Goal: Task Accomplishment & Management: Use online tool/utility

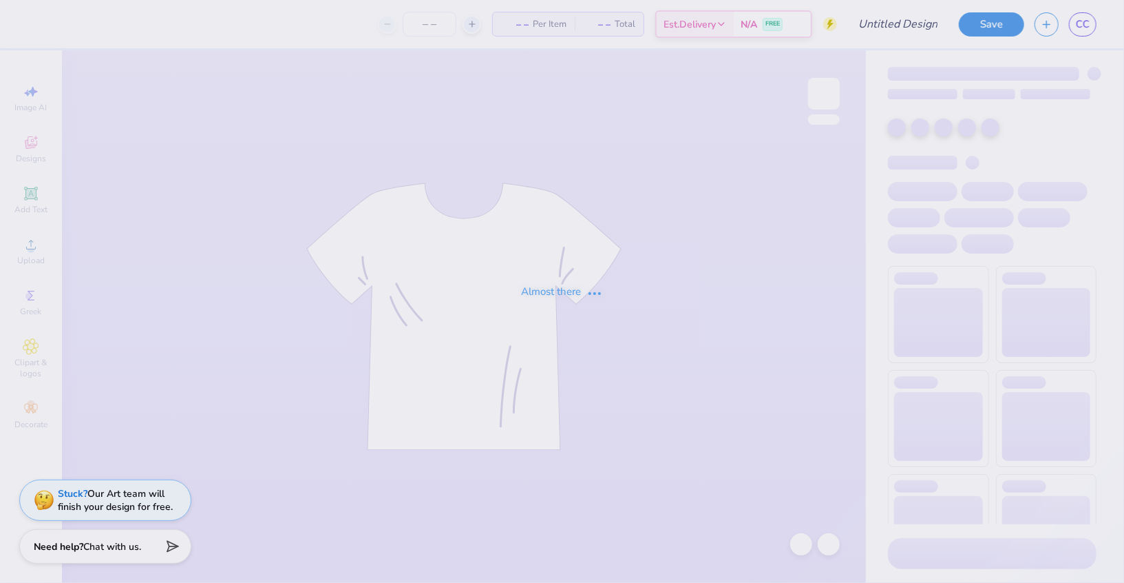
type input "Bucknell University : [PERSON_NAME]"
type input "24"
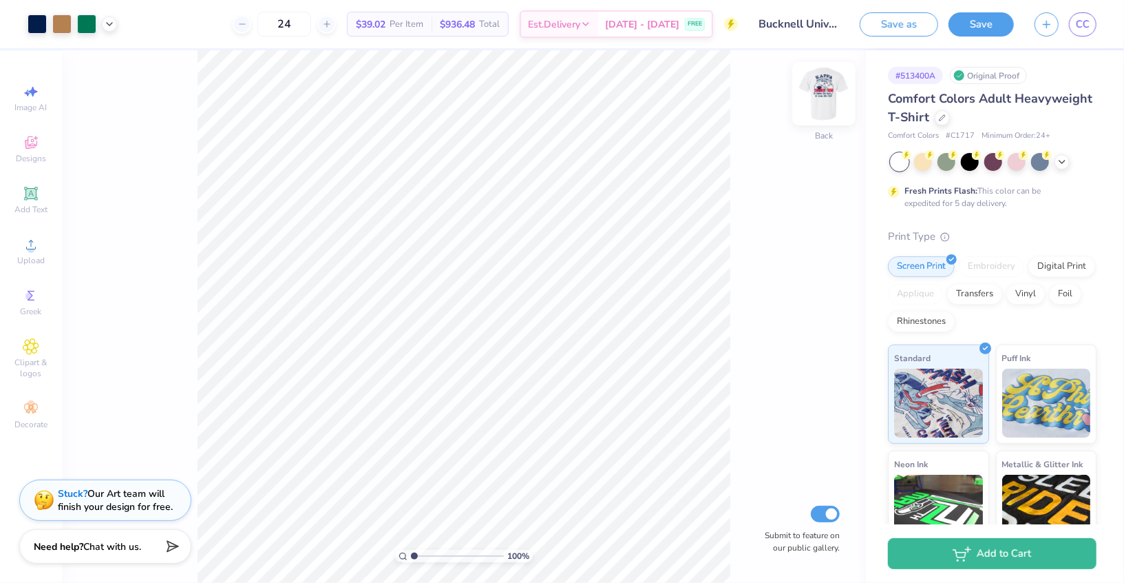
click at [826, 104] on img at bounding box center [824, 93] width 55 height 55
click at [820, 103] on img at bounding box center [824, 93] width 55 height 55
click at [437, 553] on input "range" at bounding box center [457, 555] width 93 height 12
drag, startPoint x: 436, startPoint y: 554, endPoint x: 379, endPoint y: 554, distance: 57.1
click at [411, 554] on input "range" at bounding box center [457, 555] width 93 height 12
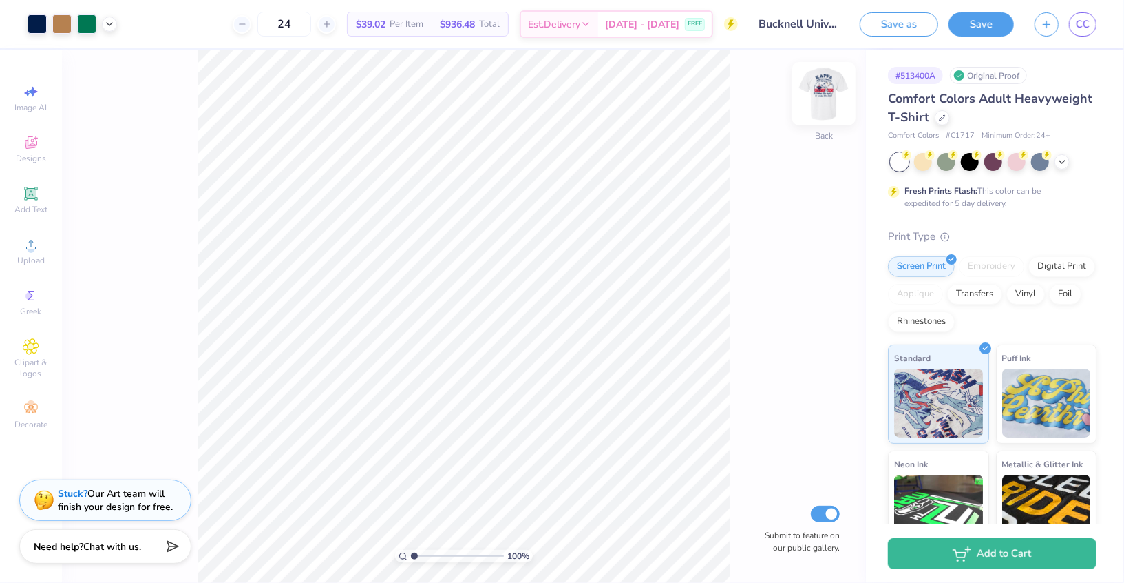
click at [818, 103] on img at bounding box center [824, 93] width 55 height 55
click at [43, 30] on div at bounding box center [37, 22] width 19 height 19
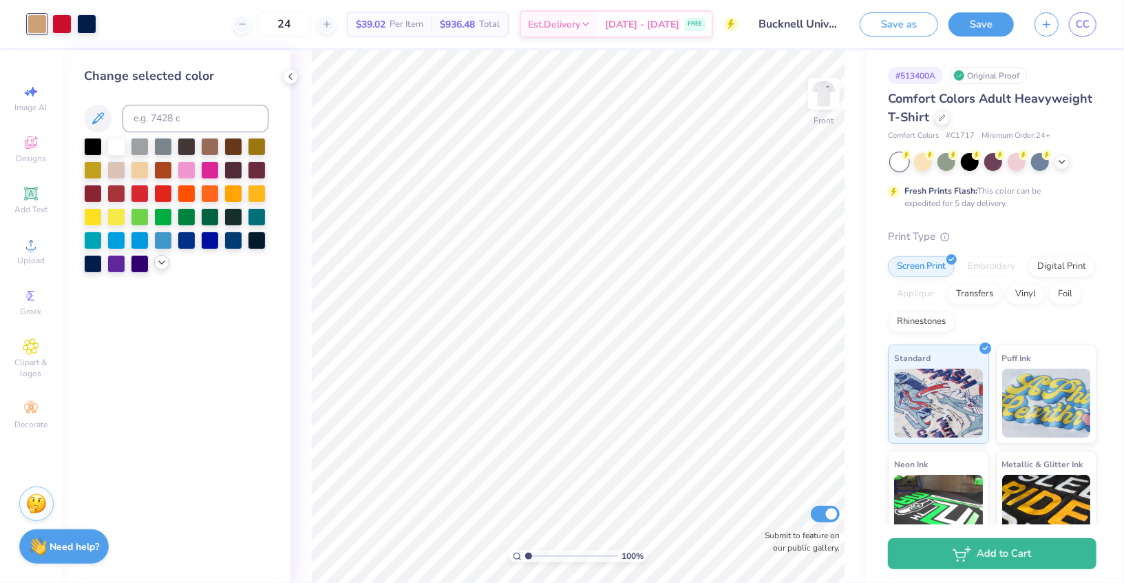
click at [160, 262] on polyline at bounding box center [162, 262] width 6 height 3
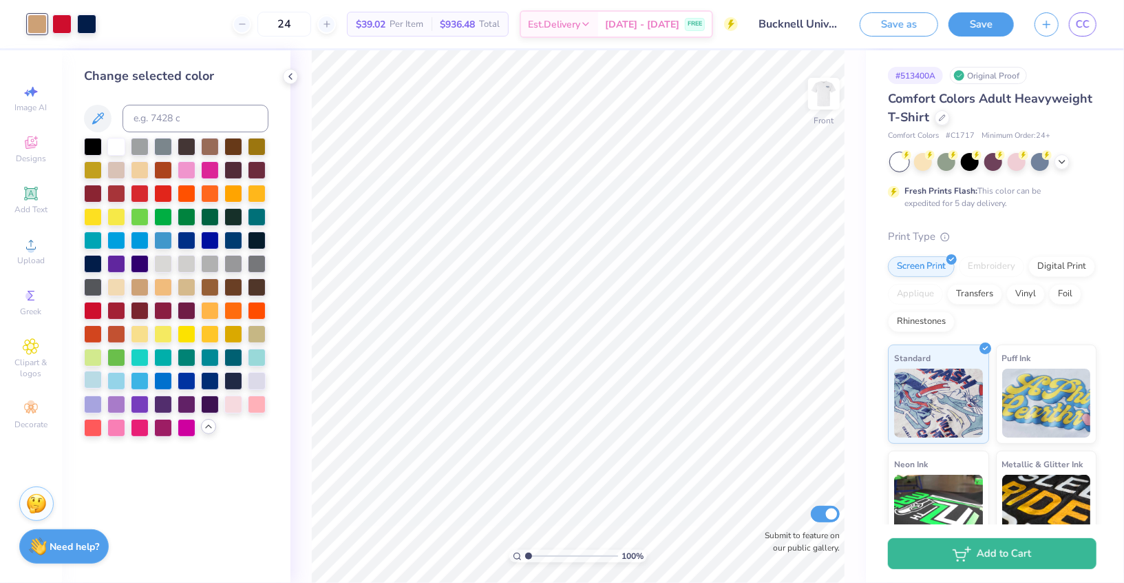
click at [96, 381] on div at bounding box center [93, 379] width 18 height 18
click at [208, 149] on div at bounding box center [210, 145] width 18 height 18
click at [232, 148] on div at bounding box center [233, 145] width 18 height 18
click at [209, 149] on div at bounding box center [210, 145] width 18 height 18
click at [138, 169] on div at bounding box center [140, 169] width 18 height 18
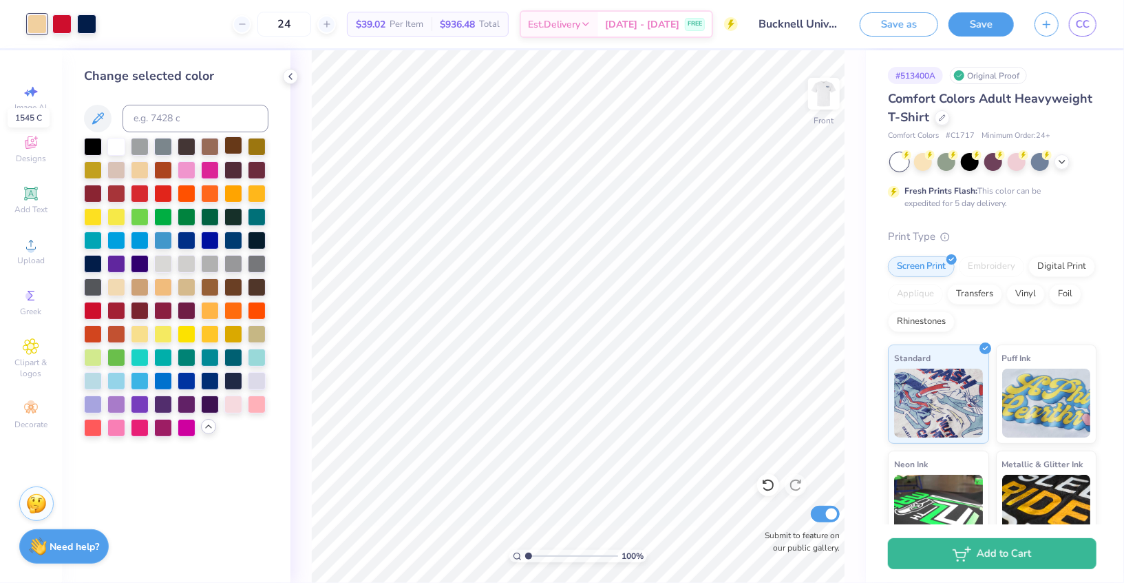
click at [226, 146] on div at bounding box center [233, 145] width 18 height 18
click at [209, 147] on div at bounding box center [210, 145] width 18 height 18
click at [253, 191] on div at bounding box center [257, 192] width 18 height 18
click at [202, 144] on div at bounding box center [210, 145] width 18 height 18
click at [258, 356] on div at bounding box center [257, 356] width 18 height 18
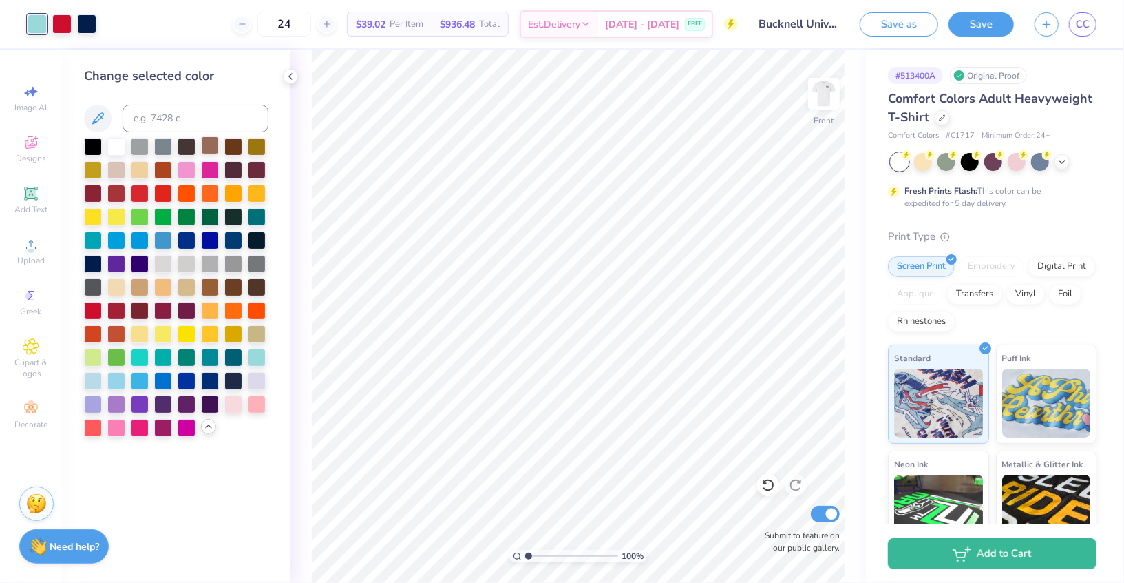
click at [211, 150] on div at bounding box center [210, 145] width 18 height 18
click at [292, 76] on icon at bounding box center [290, 76] width 11 height 11
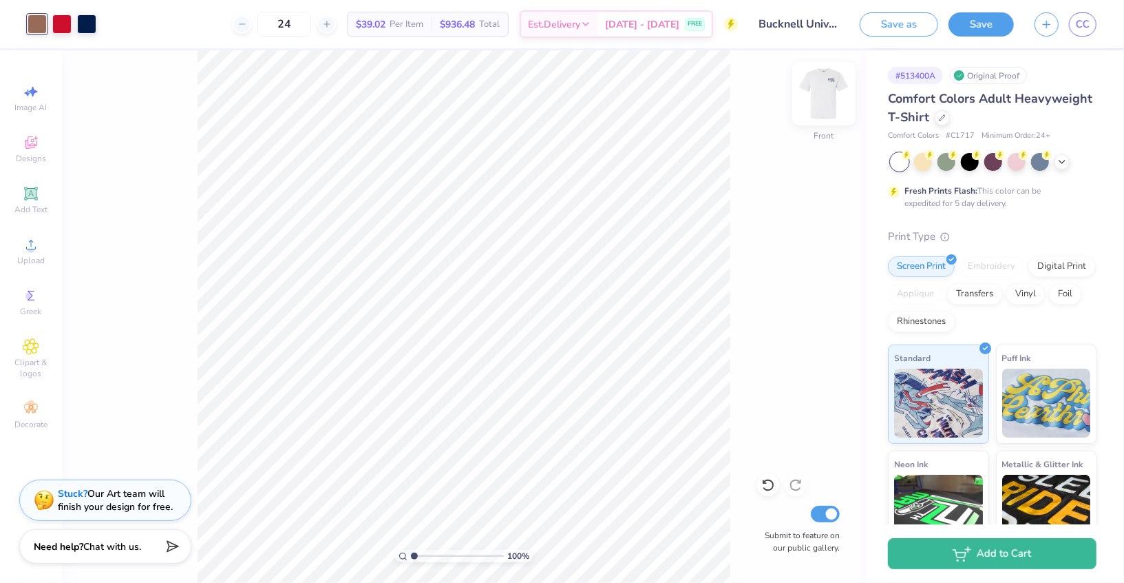
click at [825, 83] on img at bounding box center [824, 93] width 55 height 55
click at [447, 549] on div "100 %" at bounding box center [464, 555] width 138 height 12
click at [450, 554] on input "range" at bounding box center [457, 555] width 93 height 12
drag, startPoint x: 450, startPoint y: 554, endPoint x: 379, endPoint y: 556, distance: 70.9
click at [411, 556] on input "range" at bounding box center [457, 555] width 93 height 12
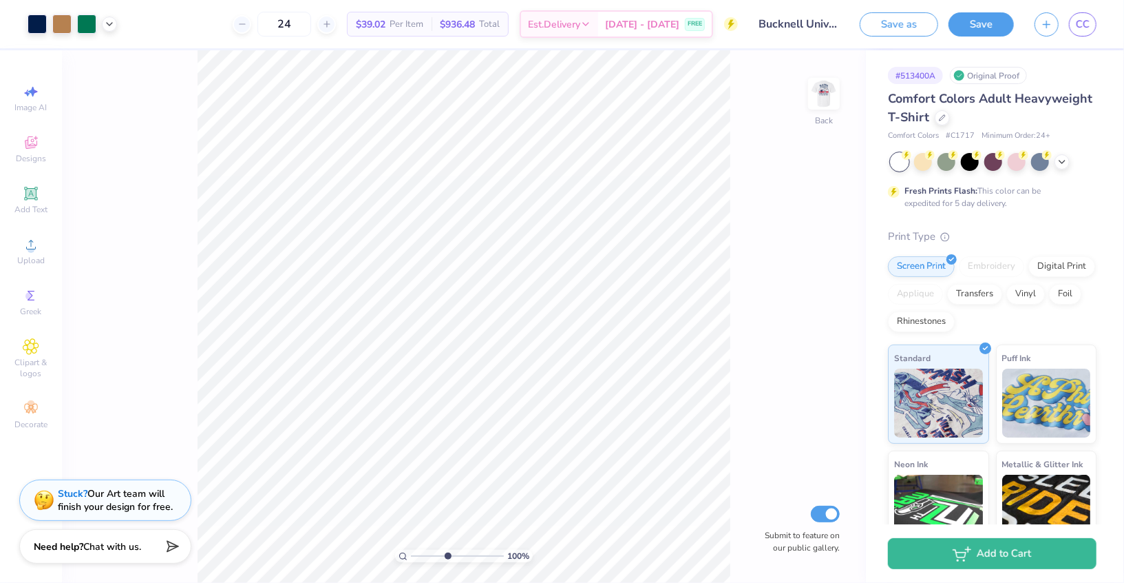
click at [447, 556] on input "range" at bounding box center [457, 555] width 93 height 12
click at [108, 28] on icon at bounding box center [109, 22] width 11 height 11
drag, startPoint x: 445, startPoint y: 556, endPoint x: 403, endPoint y: 556, distance: 42.7
type input "1"
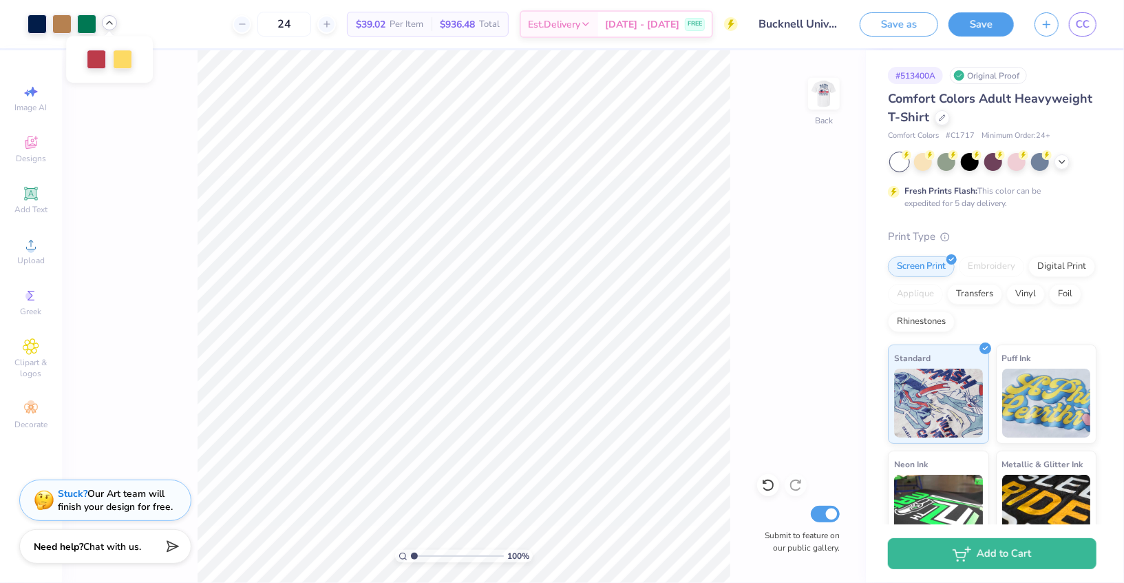
click at [411, 556] on input "range" at bounding box center [457, 555] width 93 height 12
click at [827, 101] on img at bounding box center [824, 93] width 55 height 55
click at [823, 93] on img at bounding box center [824, 93] width 55 height 55
click at [833, 110] on img at bounding box center [824, 93] width 55 height 55
click at [833, 111] on img at bounding box center [824, 93] width 55 height 55
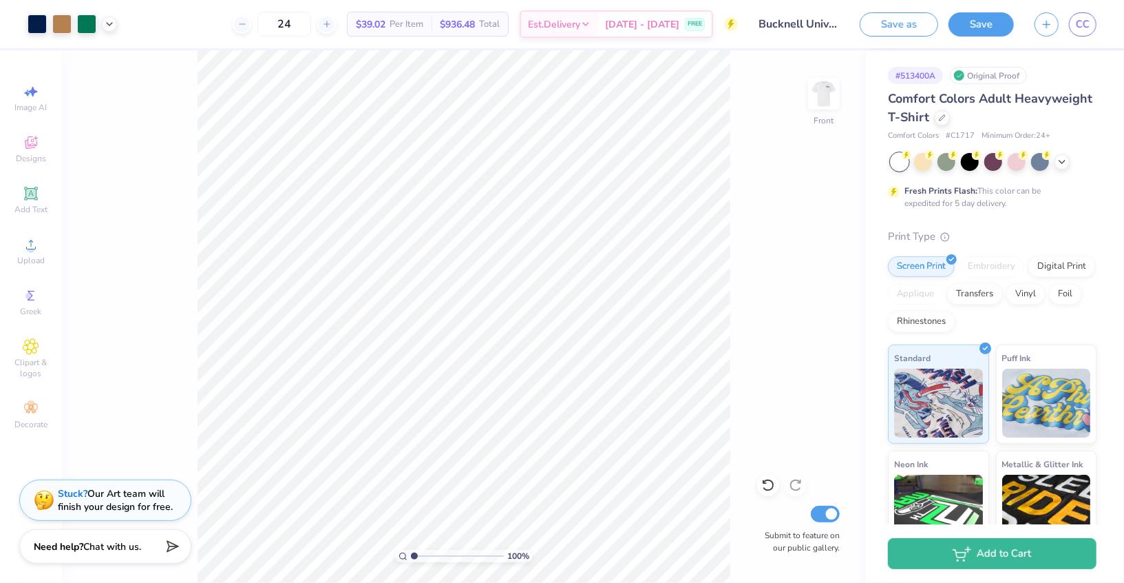
click at [833, 107] on img at bounding box center [824, 94] width 28 height 28
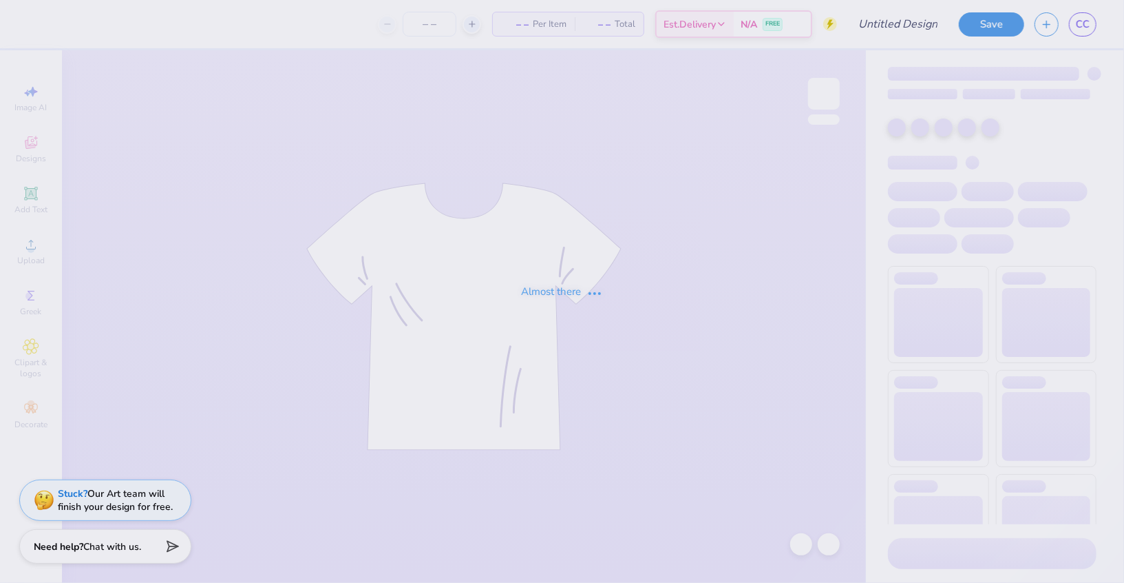
type input "Bucknell University : [PERSON_NAME]"
type input "24"
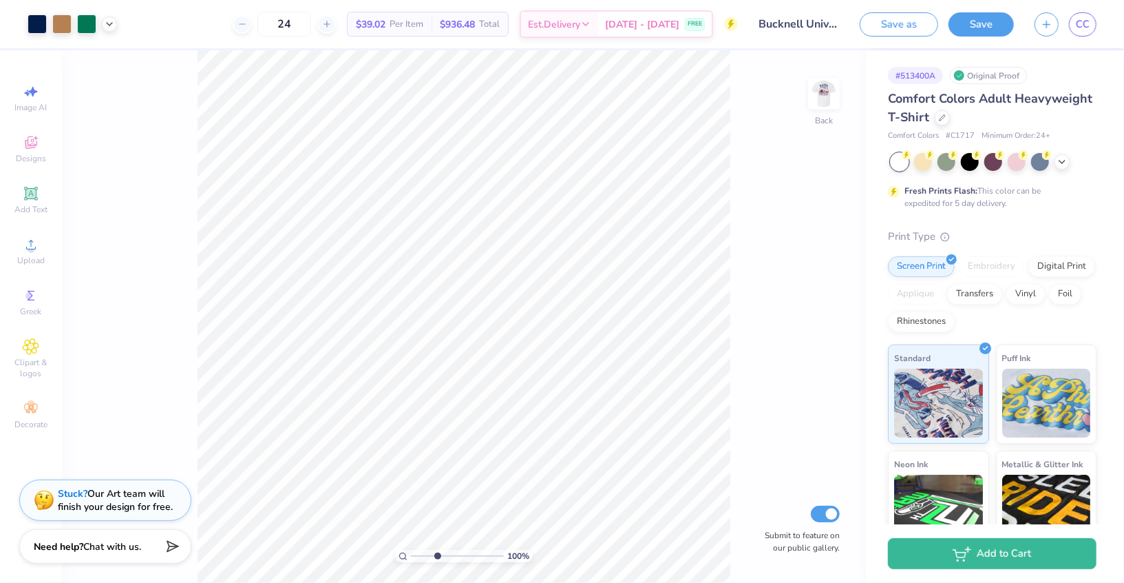
click at [437, 558] on input "range" at bounding box center [457, 555] width 93 height 12
drag, startPoint x: 426, startPoint y: 557, endPoint x: 385, endPoint y: 557, distance: 41.3
click at [411, 557] on input "range" at bounding box center [457, 555] width 93 height 12
click at [831, 90] on img at bounding box center [824, 93] width 55 height 55
click at [40, 23] on div at bounding box center [37, 22] width 19 height 19
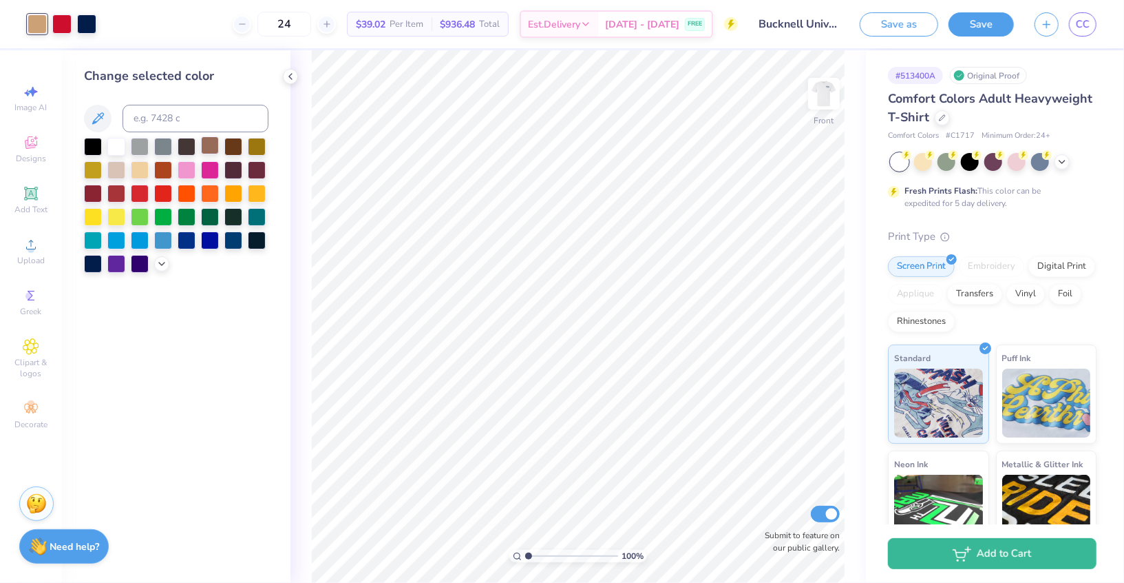
click at [209, 149] on div at bounding box center [210, 145] width 18 height 18
click at [287, 78] on icon at bounding box center [290, 76] width 11 height 11
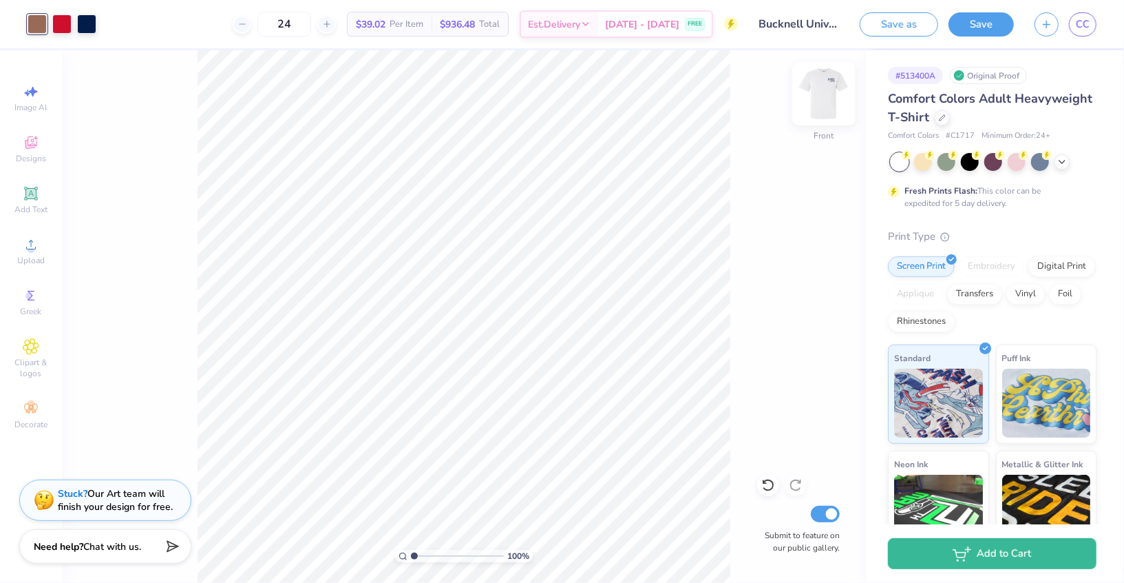
click at [835, 84] on img at bounding box center [824, 93] width 55 height 55
click at [452, 556] on input "range" at bounding box center [457, 555] width 93 height 12
click at [463, 556] on input "range" at bounding box center [457, 555] width 93 height 12
drag, startPoint x: 462, startPoint y: 556, endPoint x: 417, endPoint y: 555, distance: 45.4
click at [417, 555] on input "range" at bounding box center [457, 555] width 93 height 12
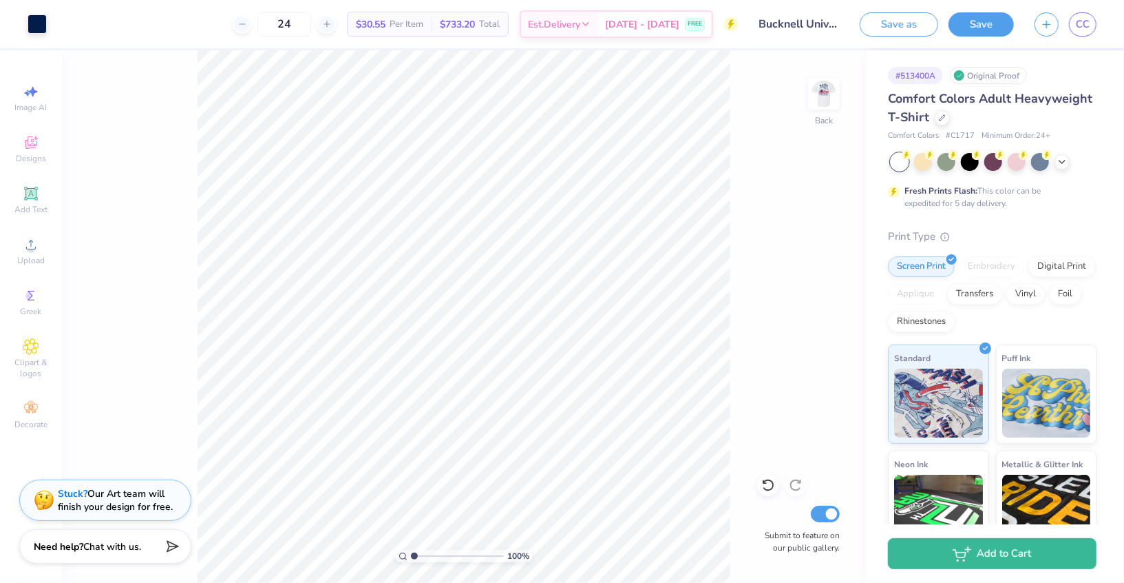
drag, startPoint x: 415, startPoint y: 559, endPoint x: 403, endPoint y: 559, distance: 11.7
type input "1"
click at [411, 559] on input "range" at bounding box center [457, 555] width 93 height 12
click at [822, 96] on img at bounding box center [824, 93] width 55 height 55
click at [991, 28] on button "Save" at bounding box center [981, 22] width 65 height 24
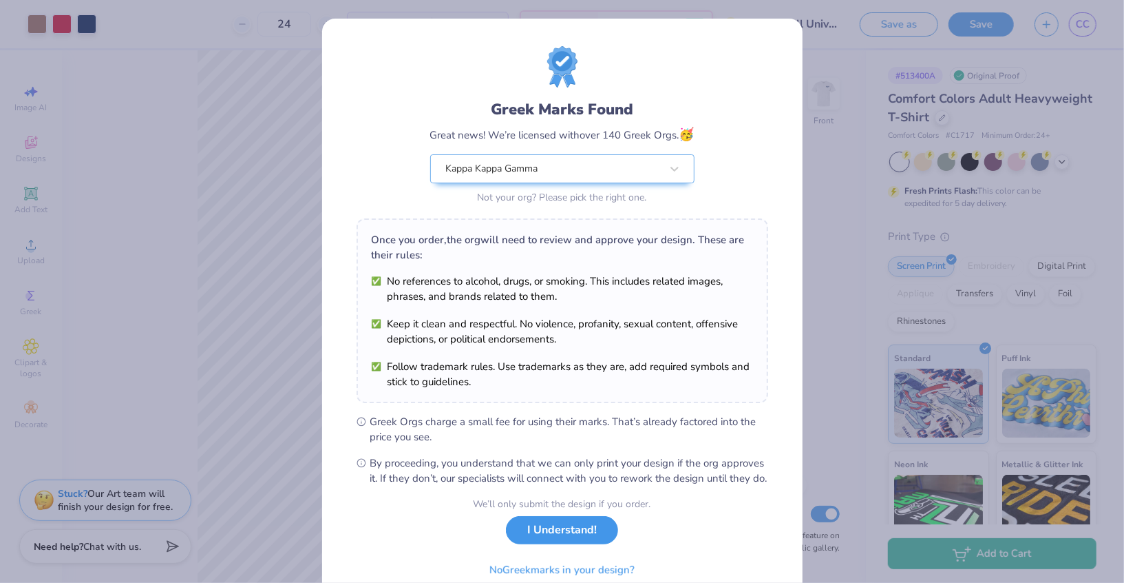
click at [560, 544] on button "I Understand!" at bounding box center [562, 530] width 112 height 28
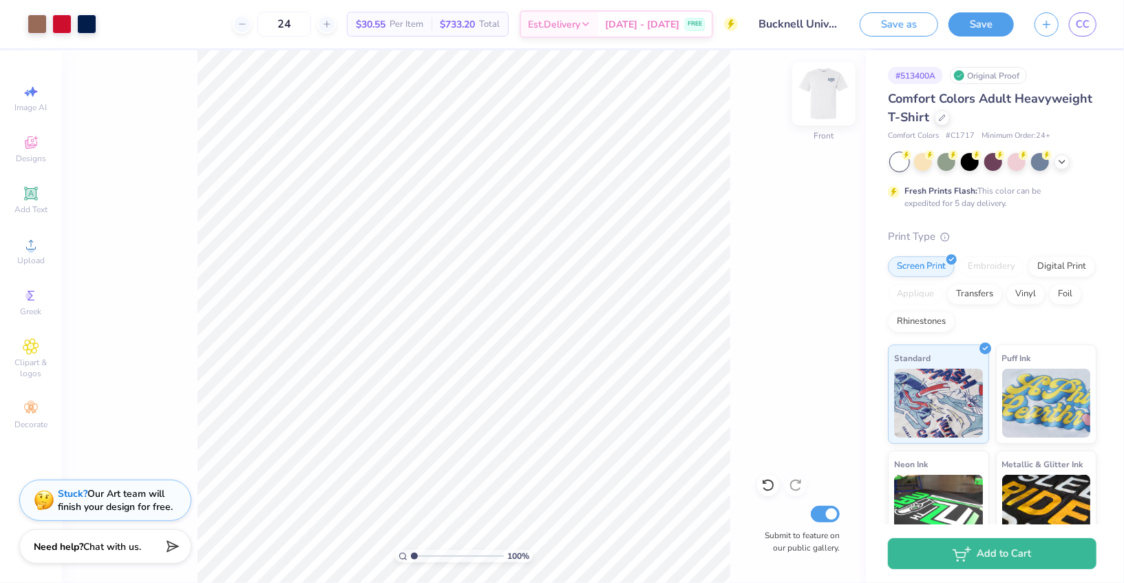
click at [815, 109] on img at bounding box center [824, 93] width 55 height 55
click at [984, 25] on button "Save" at bounding box center [981, 22] width 65 height 24
click at [984, 25] on div "Save" at bounding box center [981, 24] width 65 height 24
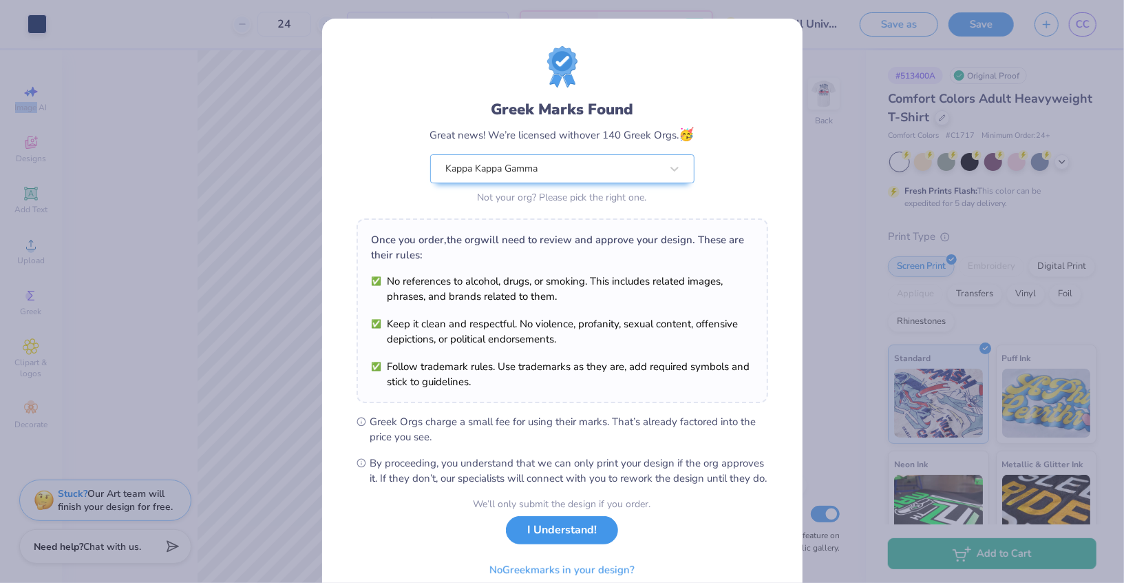
click at [565, 544] on button "I Understand!" at bounding box center [562, 530] width 112 height 28
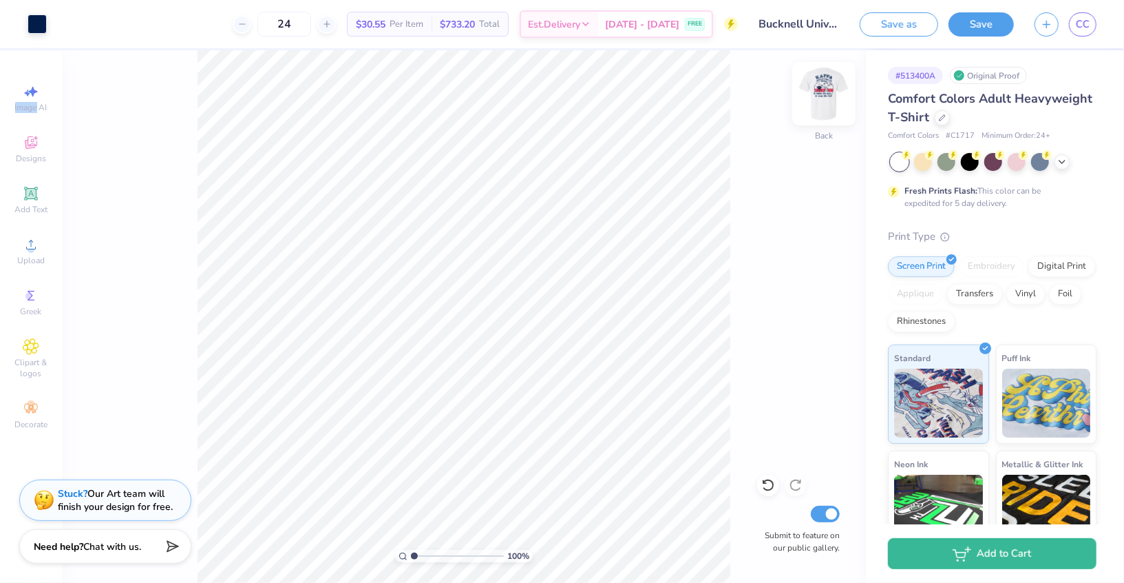
click at [815, 103] on img at bounding box center [824, 93] width 55 height 55
click at [828, 90] on img at bounding box center [824, 93] width 55 height 55
click at [823, 101] on img at bounding box center [824, 93] width 55 height 55
click at [823, 101] on img at bounding box center [824, 94] width 28 height 28
click at [1000, 29] on button "Save" at bounding box center [981, 22] width 65 height 24
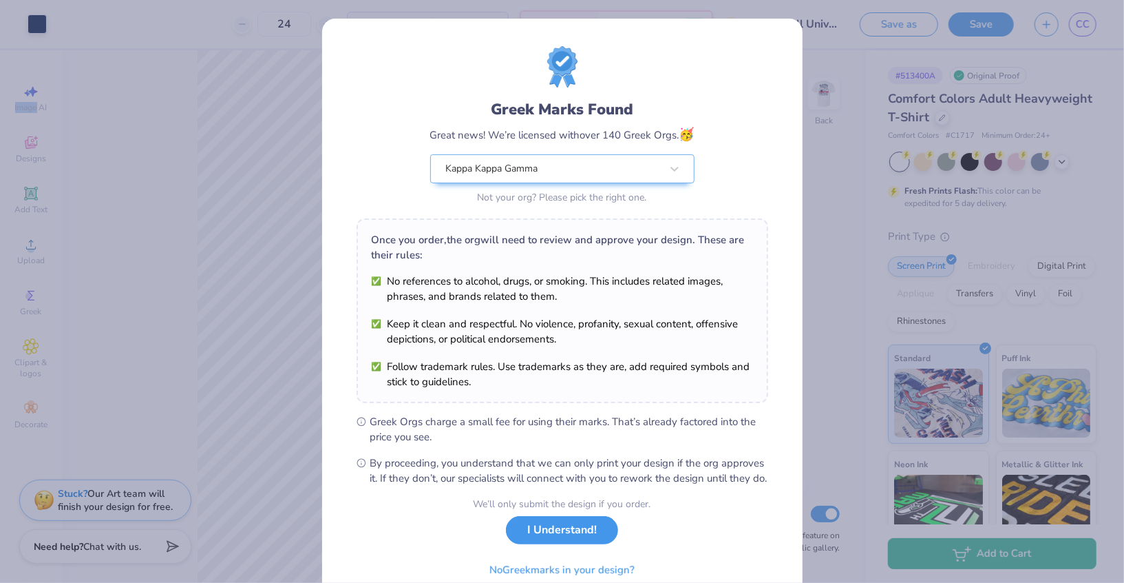
click at [580, 544] on button "I Understand!" at bounding box center [562, 530] width 112 height 28
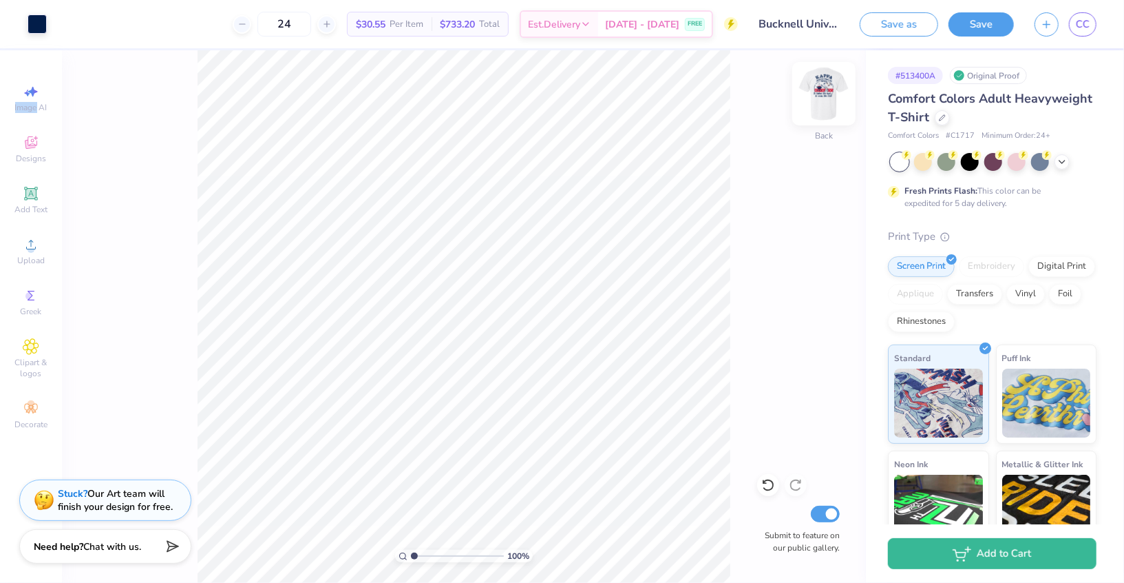
click at [820, 82] on img at bounding box center [824, 93] width 55 height 55
click at [837, 94] on img at bounding box center [824, 93] width 55 height 55
click at [837, 94] on img at bounding box center [824, 94] width 28 height 28
click at [812, 98] on img at bounding box center [824, 93] width 55 height 55
click at [90, 21] on div at bounding box center [86, 22] width 19 height 19
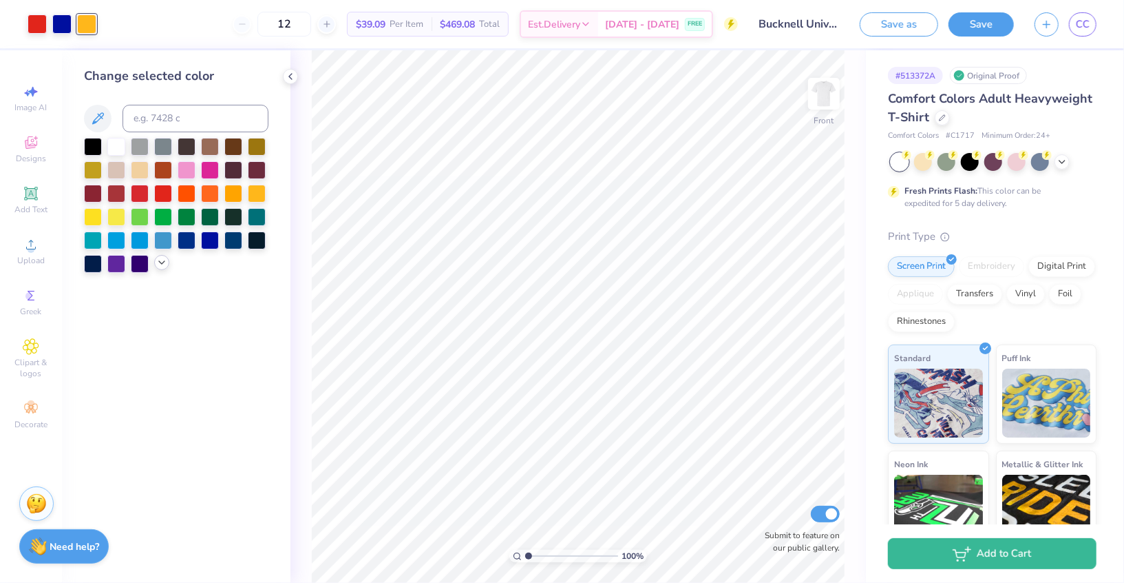
click at [163, 263] on icon at bounding box center [161, 262] width 11 height 11
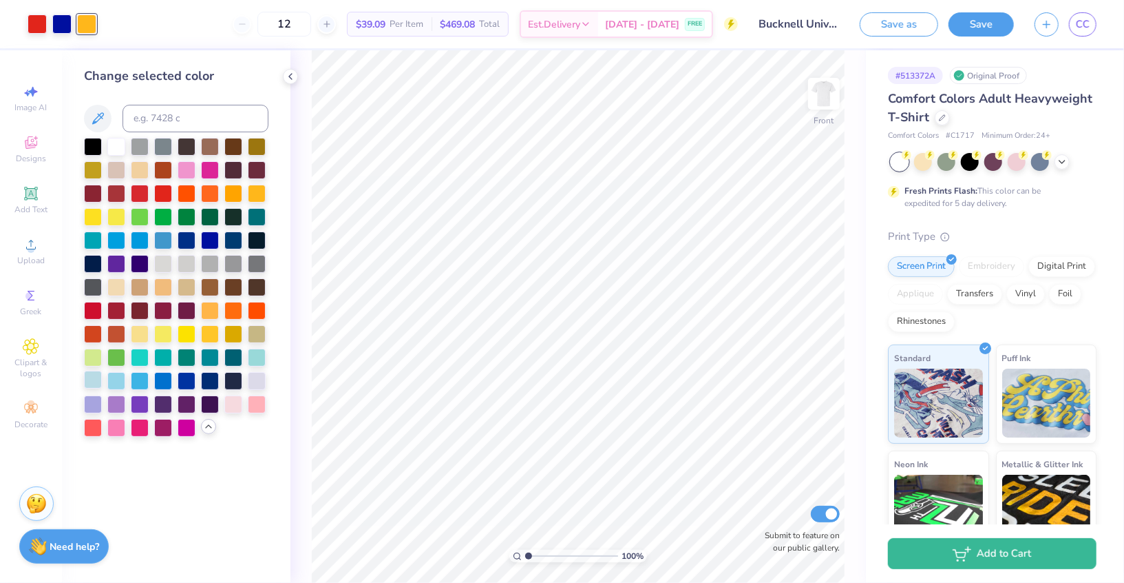
click at [92, 378] on div at bounding box center [93, 379] width 18 height 18
click at [770, 485] on icon at bounding box center [769, 485] width 14 height 14
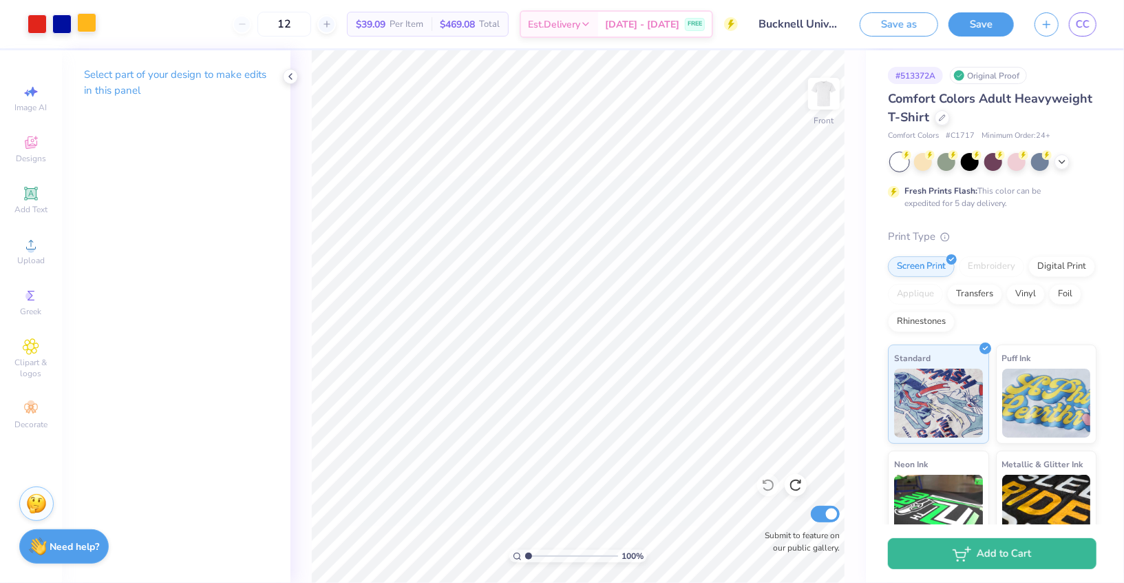
click at [84, 18] on div at bounding box center [86, 22] width 19 height 19
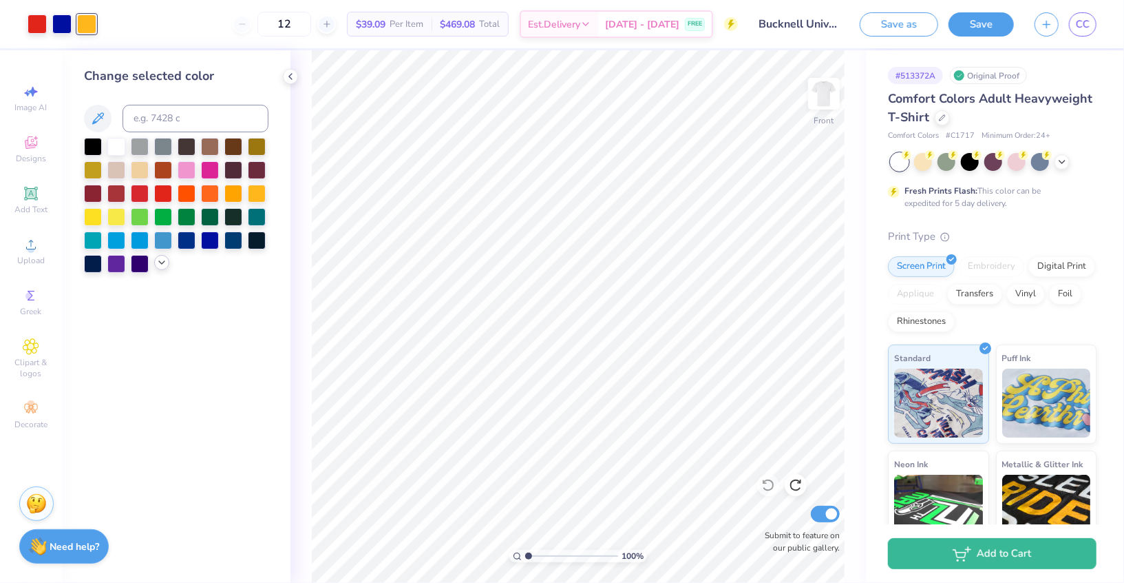
click at [160, 267] on icon at bounding box center [161, 262] width 11 height 11
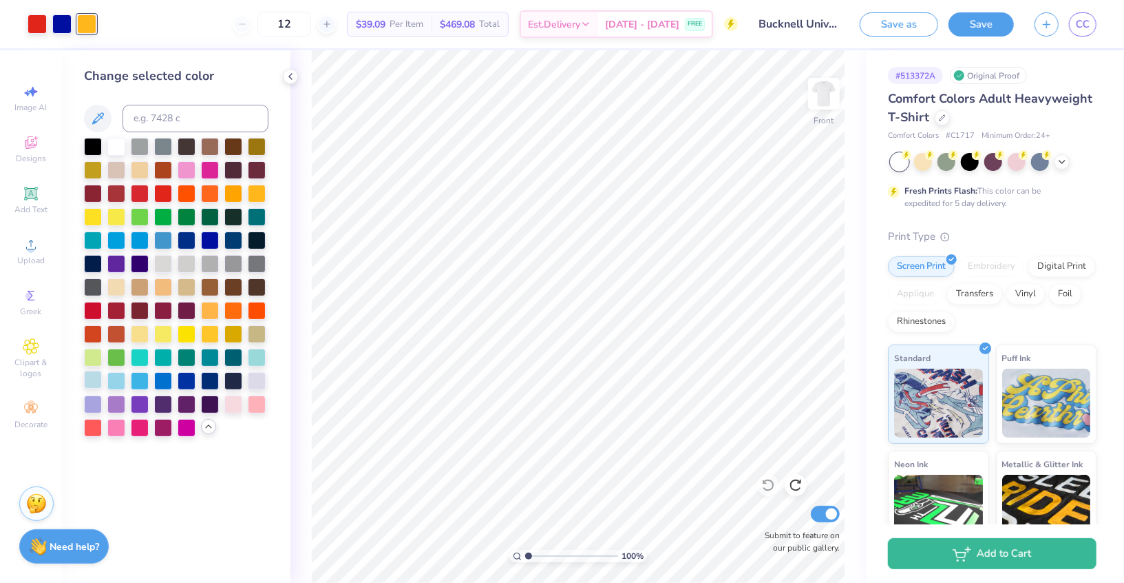
click at [92, 381] on div at bounding box center [93, 379] width 18 height 18
click at [37, 25] on div at bounding box center [37, 22] width 19 height 19
click at [162, 381] on div at bounding box center [163, 379] width 18 height 18
click at [134, 263] on div at bounding box center [140, 262] width 18 height 18
click at [773, 487] on icon at bounding box center [768, 485] width 12 height 12
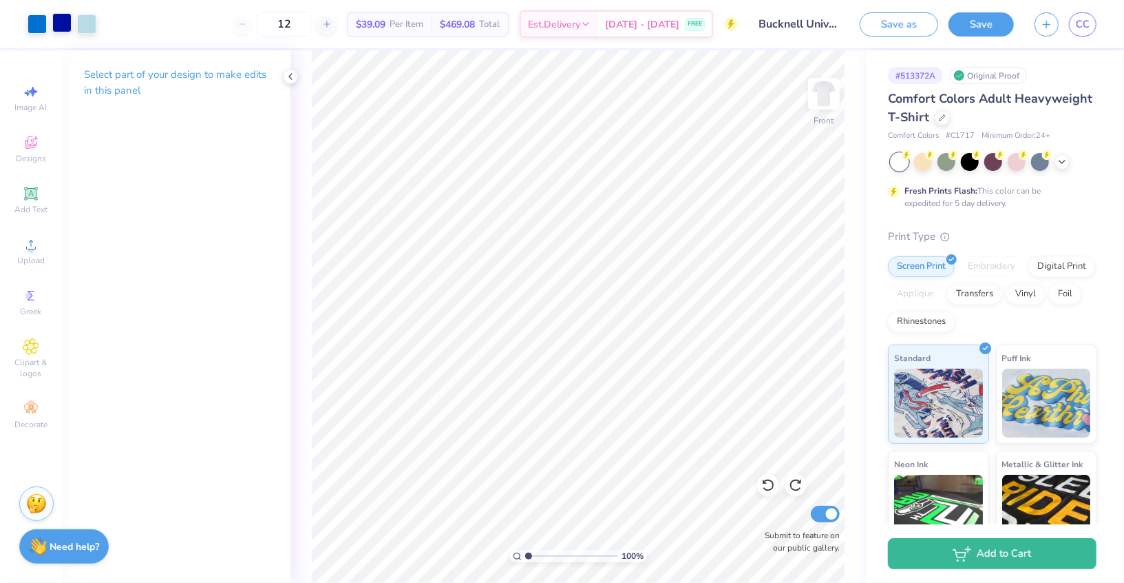
click at [62, 32] on div at bounding box center [61, 22] width 19 height 19
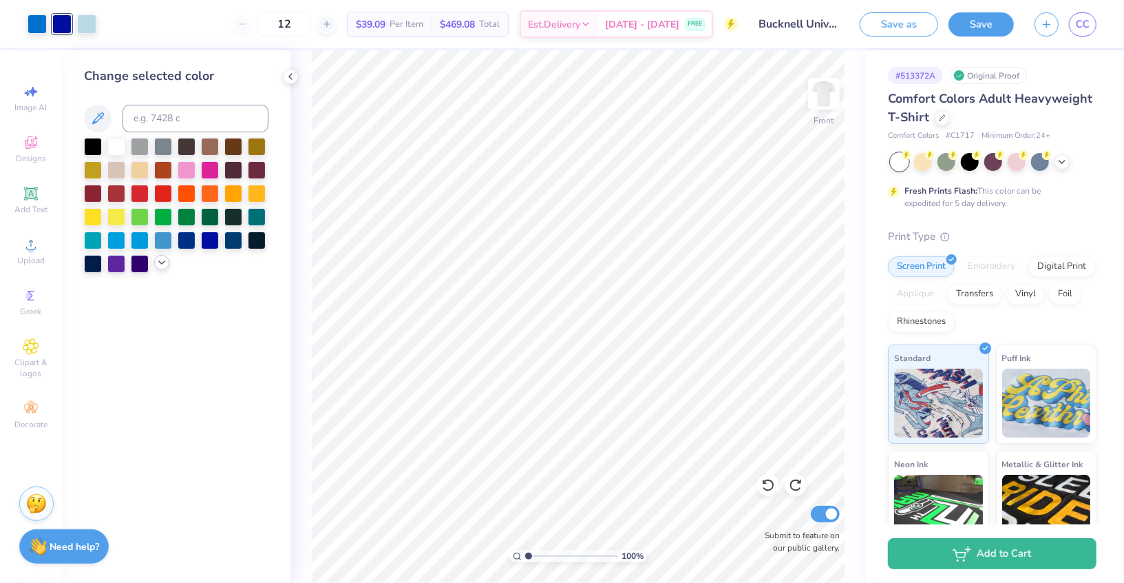
click at [160, 260] on icon at bounding box center [161, 262] width 11 height 11
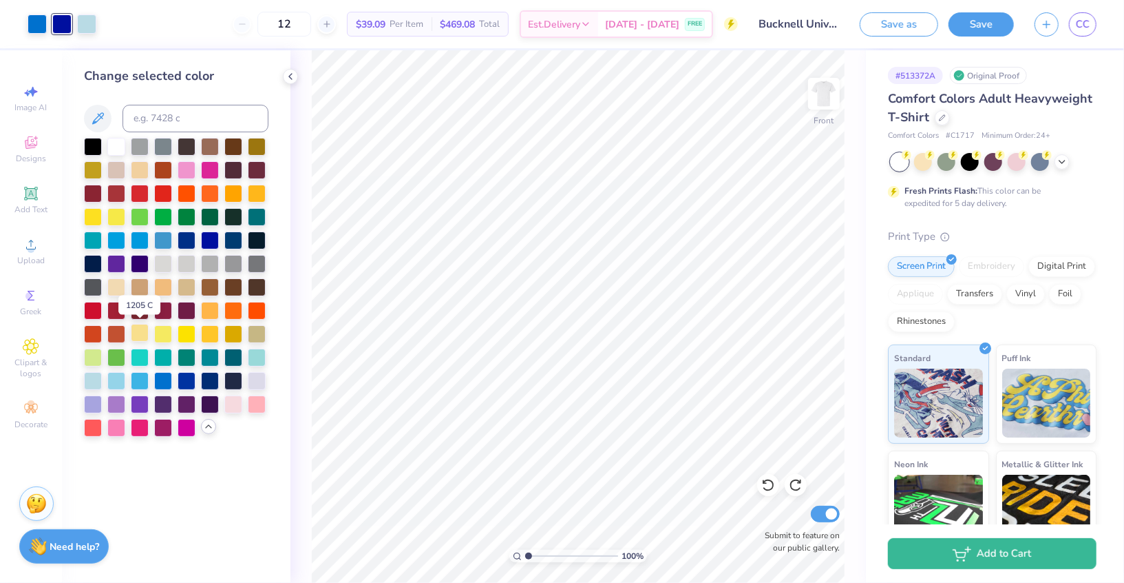
click at [141, 335] on div at bounding box center [140, 333] width 18 height 18
click at [761, 492] on div at bounding box center [768, 485] width 22 height 22
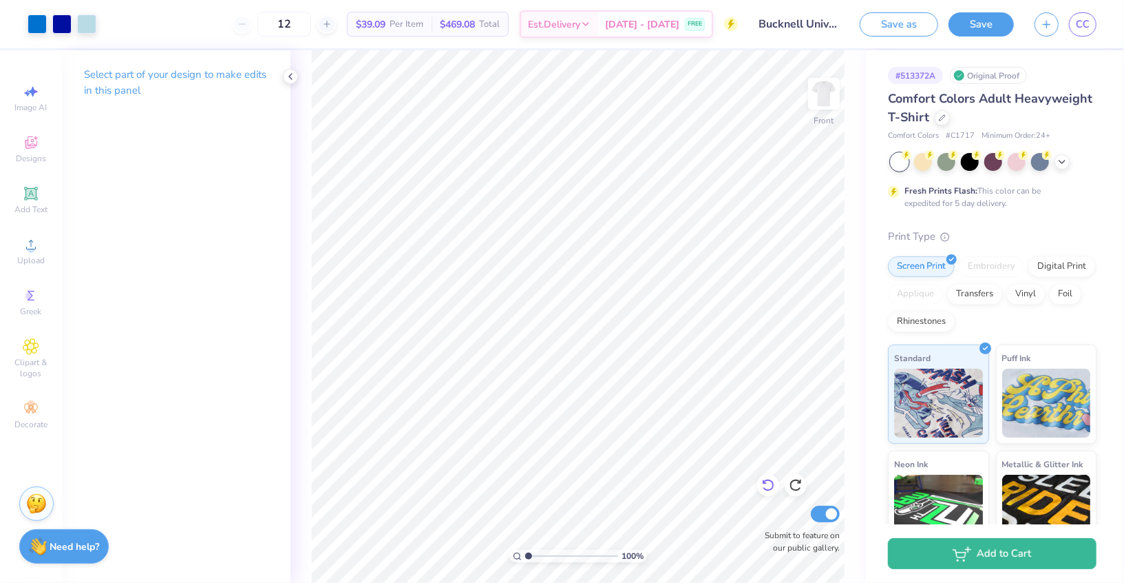
click at [771, 485] on icon at bounding box center [769, 485] width 14 height 14
click at [57, 25] on div at bounding box center [61, 22] width 19 height 19
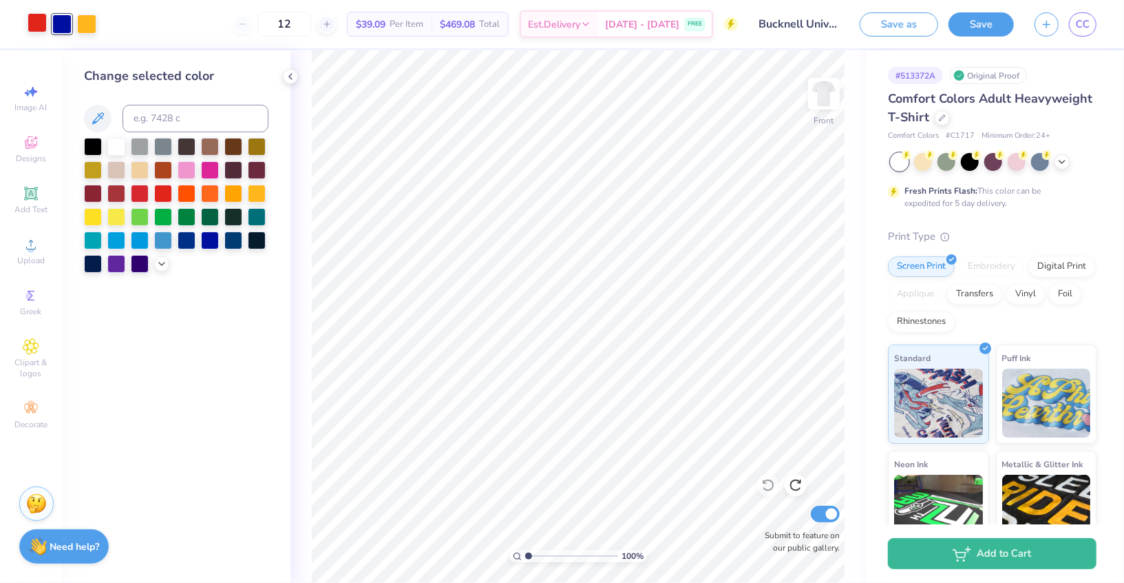
click at [34, 25] on div at bounding box center [37, 22] width 19 height 19
click at [160, 262] on icon at bounding box center [161, 262] width 11 height 11
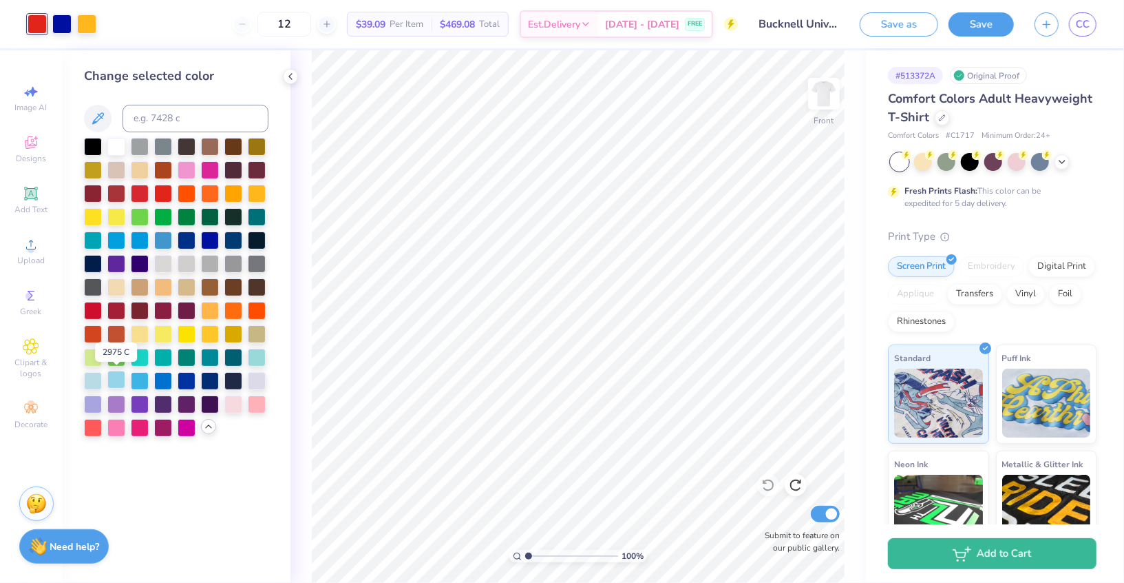
click at [114, 380] on div at bounding box center [116, 379] width 18 height 18
click at [93, 24] on div at bounding box center [86, 22] width 19 height 19
click at [143, 333] on div at bounding box center [140, 333] width 18 height 18
click at [289, 76] on polyline at bounding box center [290, 77] width 3 height 6
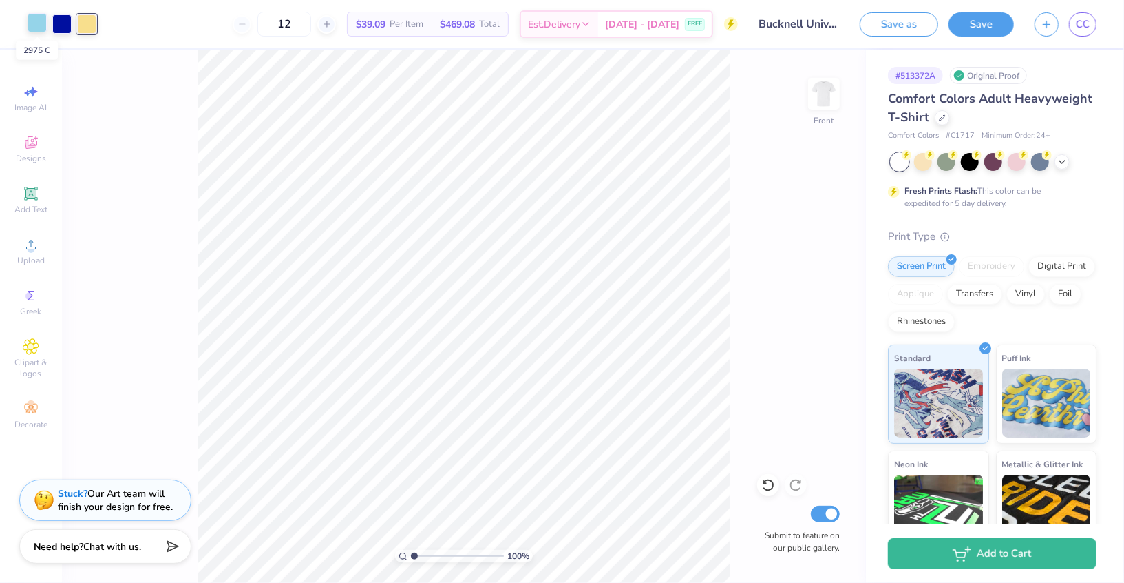
click at [42, 21] on div at bounding box center [37, 22] width 19 height 19
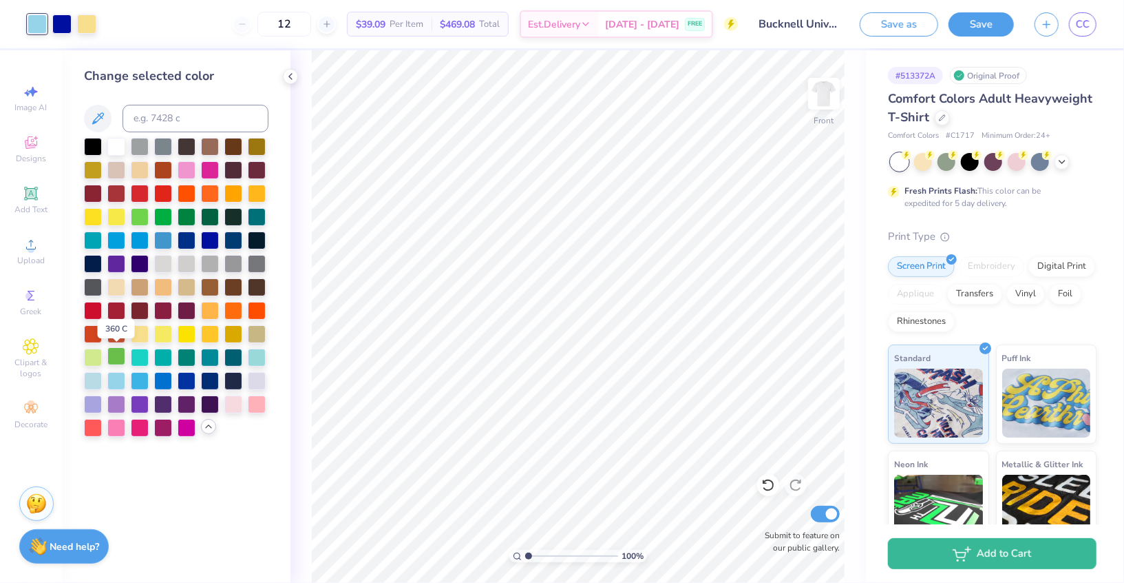
click at [117, 360] on div at bounding box center [116, 356] width 18 height 18
click at [88, 25] on div at bounding box center [86, 22] width 19 height 19
click at [111, 380] on div at bounding box center [116, 379] width 18 height 18
click at [42, 24] on div at bounding box center [37, 22] width 19 height 19
click at [142, 337] on div at bounding box center [140, 333] width 18 height 18
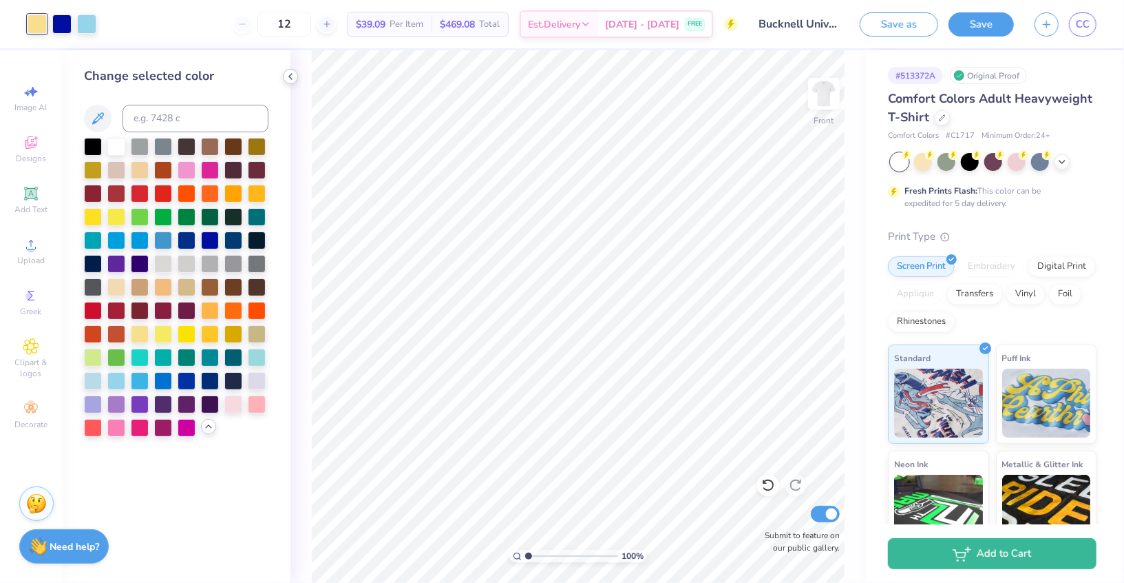
click at [294, 72] on icon at bounding box center [290, 76] width 11 height 11
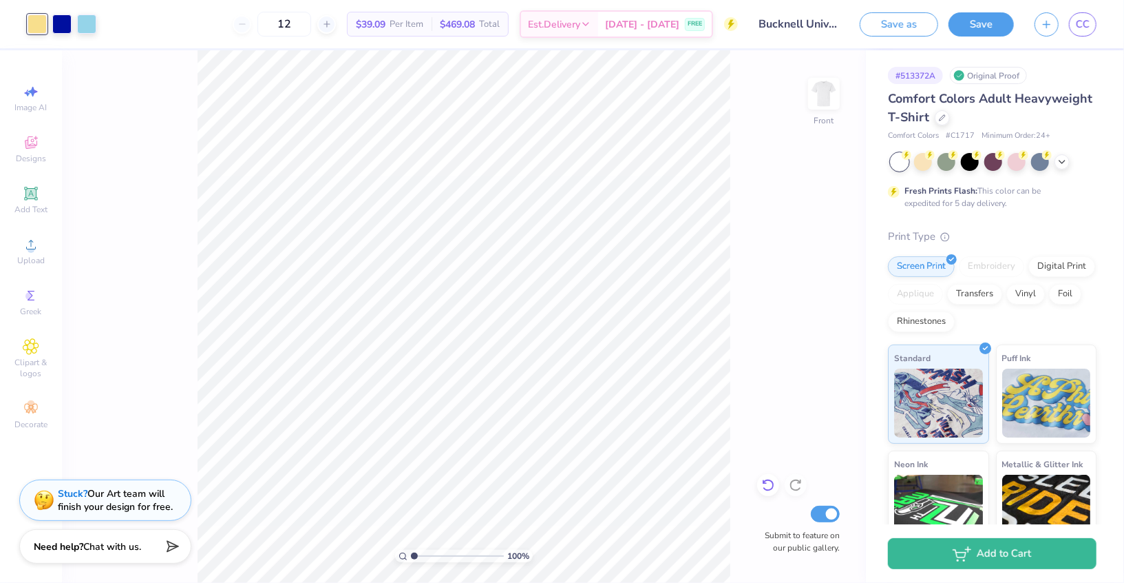
click at [768, 490] on icon at bounding box center [768, 485] width 12 height 12
click at [765, 481] on icon at bounding box center [769, 485] width 14 height 14
click at [765, 481] on icon at bounding box center [768, 485] width 12 height 12
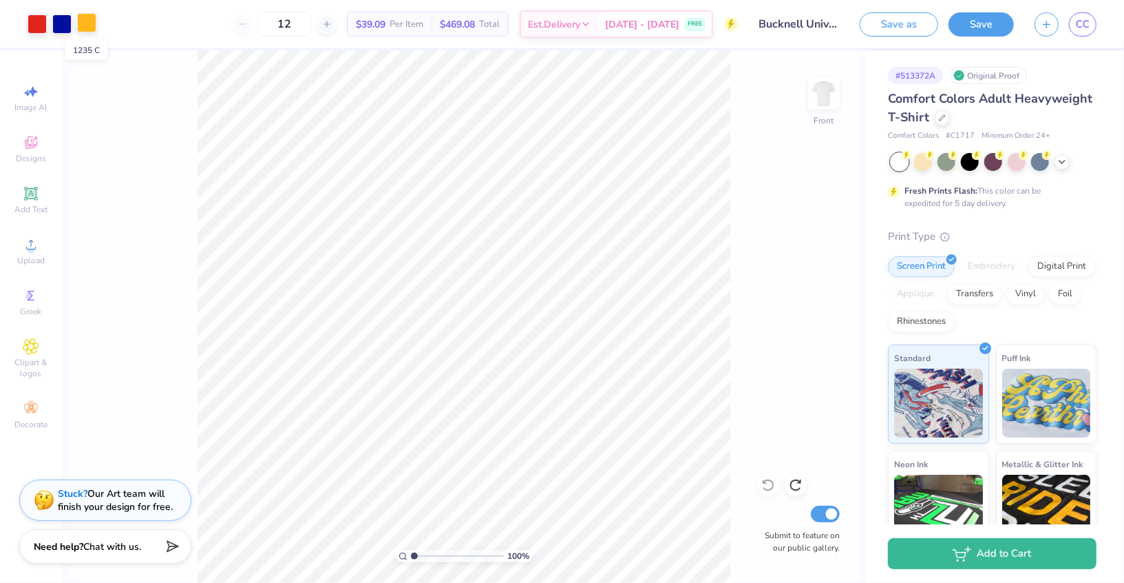
click at [85, 27] on div at bounding box center [86, 22] width 19 height 19
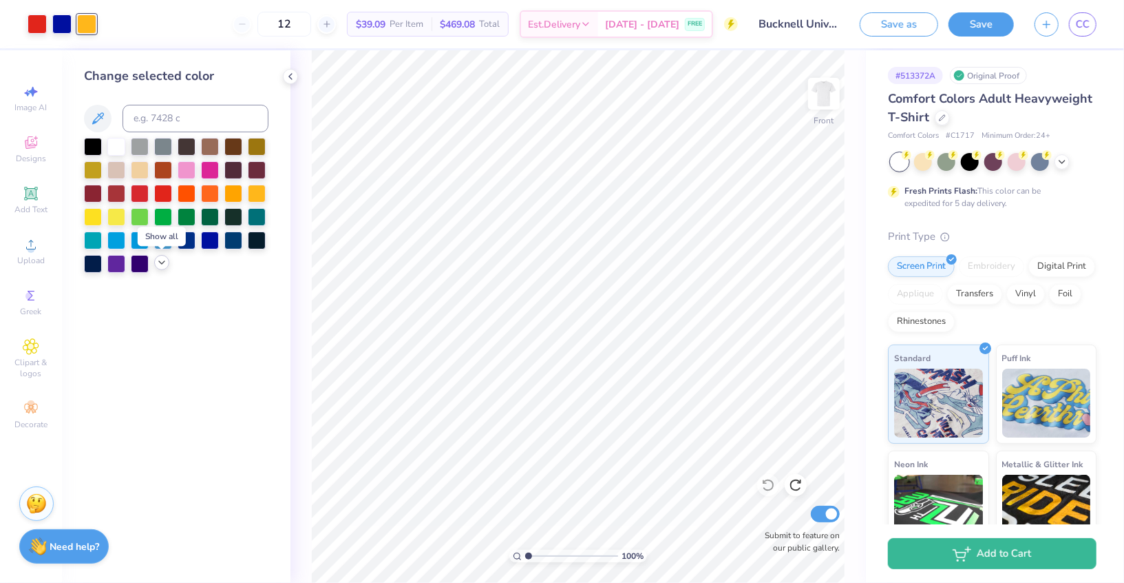
click at [163, 262] on polyline at bounding box center [162, 262] width 6 height 3
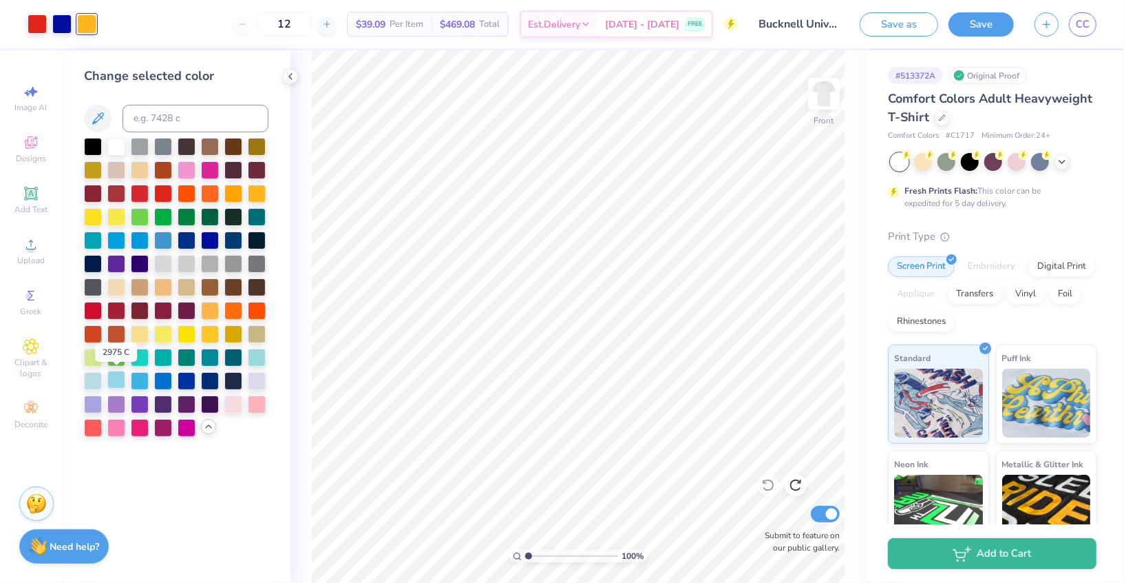
click at [114, 380] on div at bounding box center [116, 379] width 18 height 18
click at [95, 379] on div at bounding box center [93, 379] width 18 height 18
click at [112, 379] on div at bounding box center [116, 379] width 18 height 18
click at [255, 357] on div at bounding box center [257, 356] width 18 height 18
click at [115, 384] on div at bounding box center [116, 379] width 18 height 18
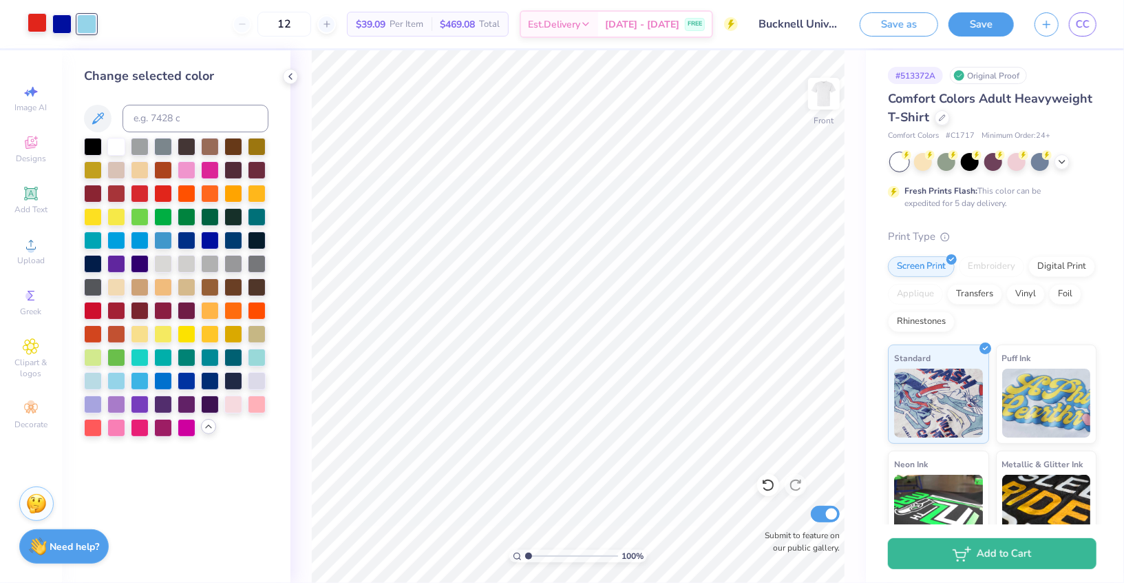
click at [41, 21] on div at bounding box center [37, 22] width 19 height 19
click at [235, 304] on div at bounding box center [233, 309] width 18 height 18
click at [209, 309] on div at bounding box center [210, 309] width 18 height 18
click at [211, 313] on div at bounding box center [210, 309] width 18 height 18
click at [231, 313] on div at bounding box center [233, 309] width 18 height 18
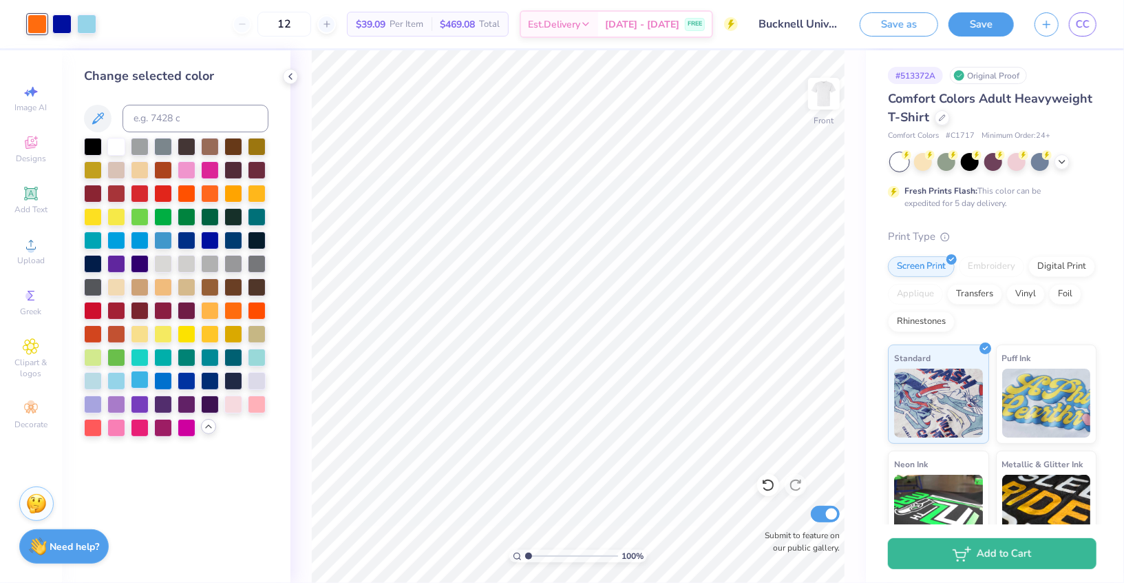
click at [140, 384] on div at bounding box center [140, 379] width 18 height 18
click at [287, 81] on icon at bounding box center [290, 76] width 11 height 11
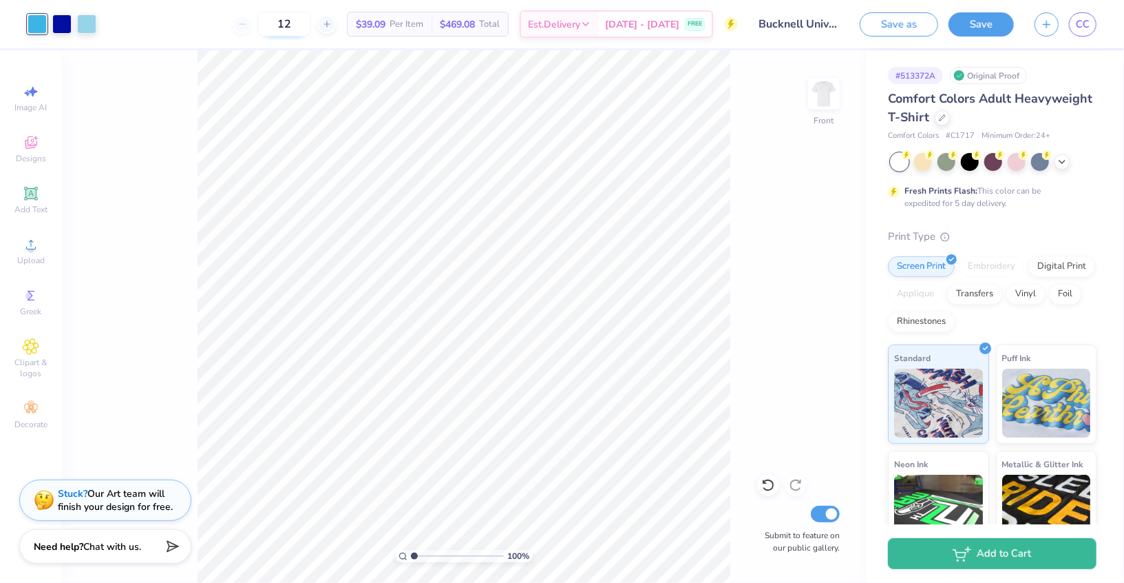
click at [303, 25] on input "12" at bounding box center [285, 24] width 54 height 25
type input "24"
click at [983, 30] on button "Save" at bounding box center [981, 22] width 65 height 24
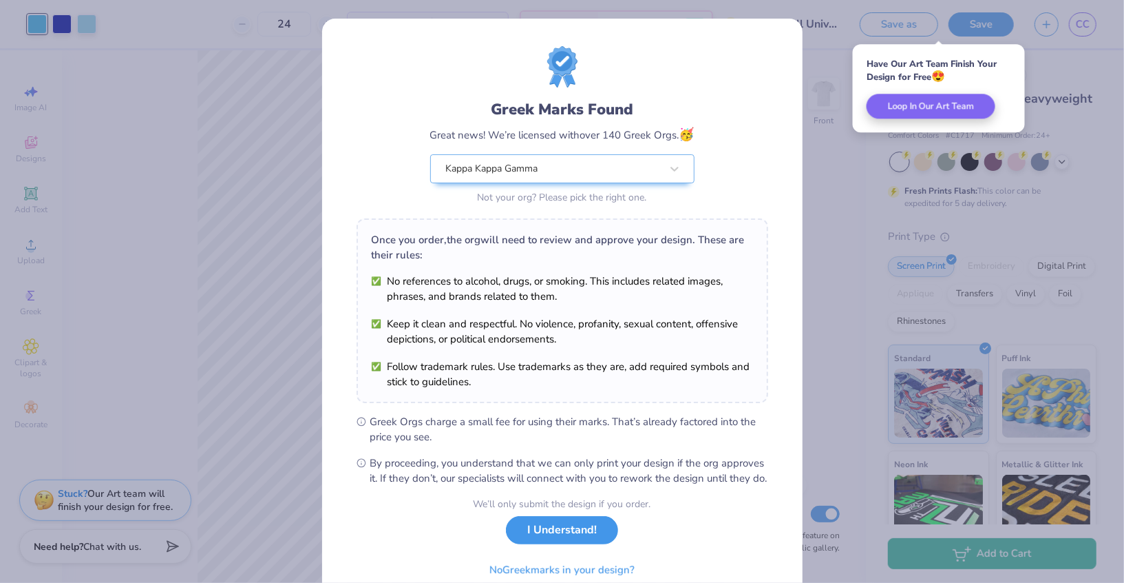
click at [598, 544] on button "I Understand!" at bounding box center [562, 530] width 112 height 28
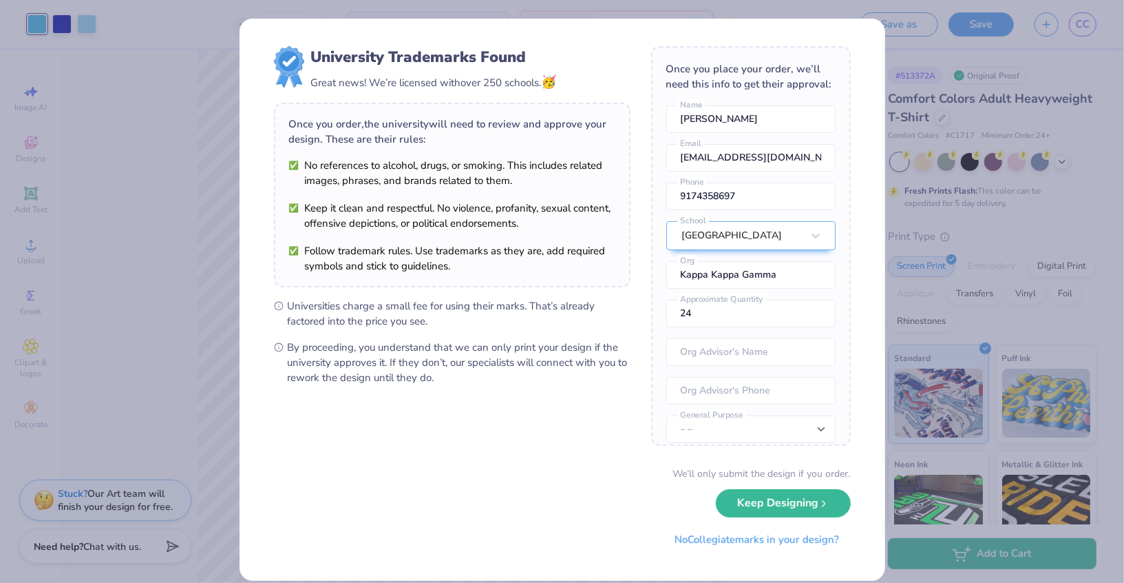
click at [814, 518] on div "We’ll only submit the design if you order. Keep Designing No Collegiate marks i…" at bounding box center [562, 509] width 577 height 87
click at [817, 501] on button "Keep Designing" at bounding box center [783, 499] width 135 height 28
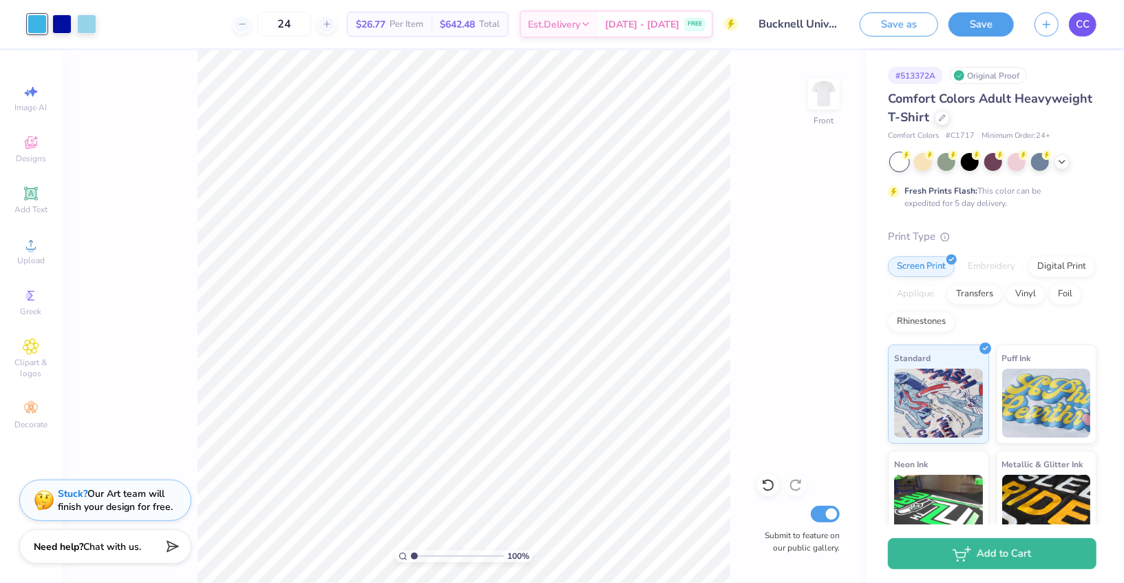
click at [1082, 28] on span "CC" at bounding box center [1083, 25] width 14 height 16
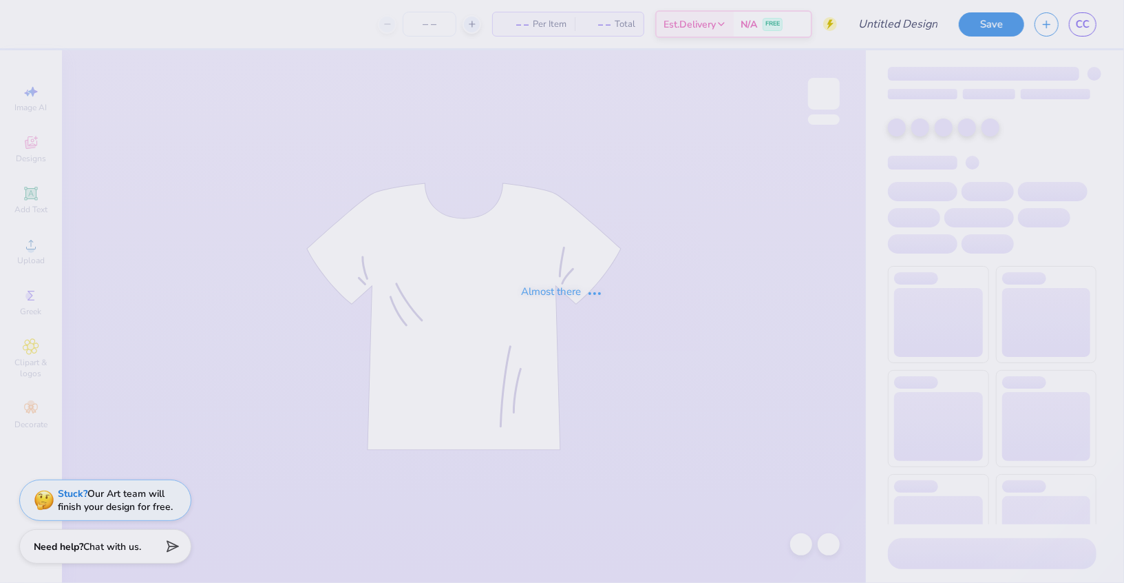
type input "Bucknell University : [PERSON_NAME]"
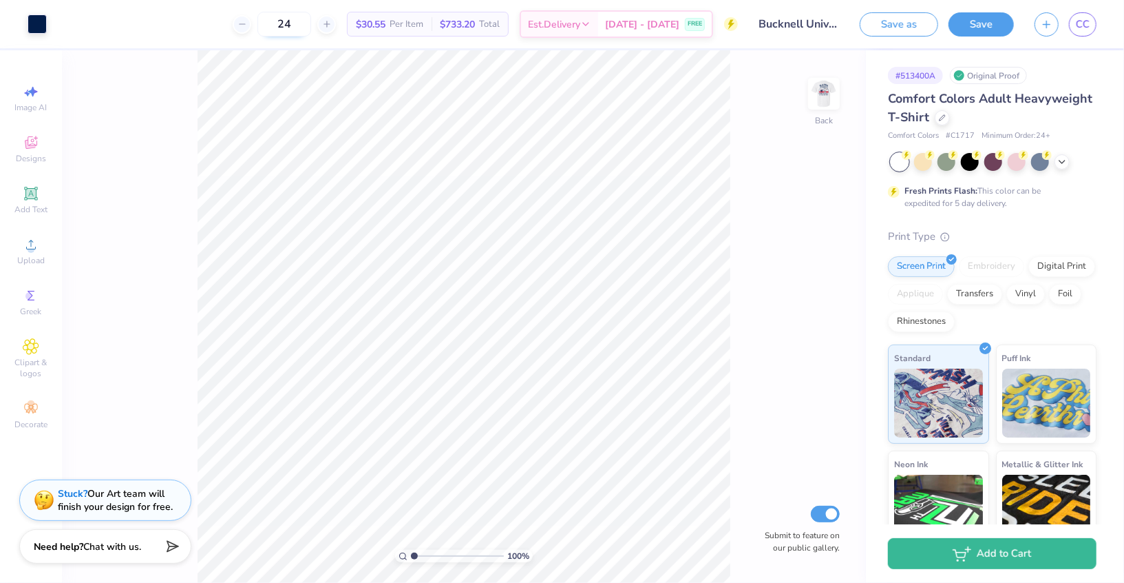
click at [305, 21] on input "24" at bounding box center [285, 24] width 54 height 25
type input "1"
type input "24"
click at [990, 22] on button "Save" at bounding box center [981, 22] width 65 height 24
